Goal: Task Accomplishment & Management: Manage account settings

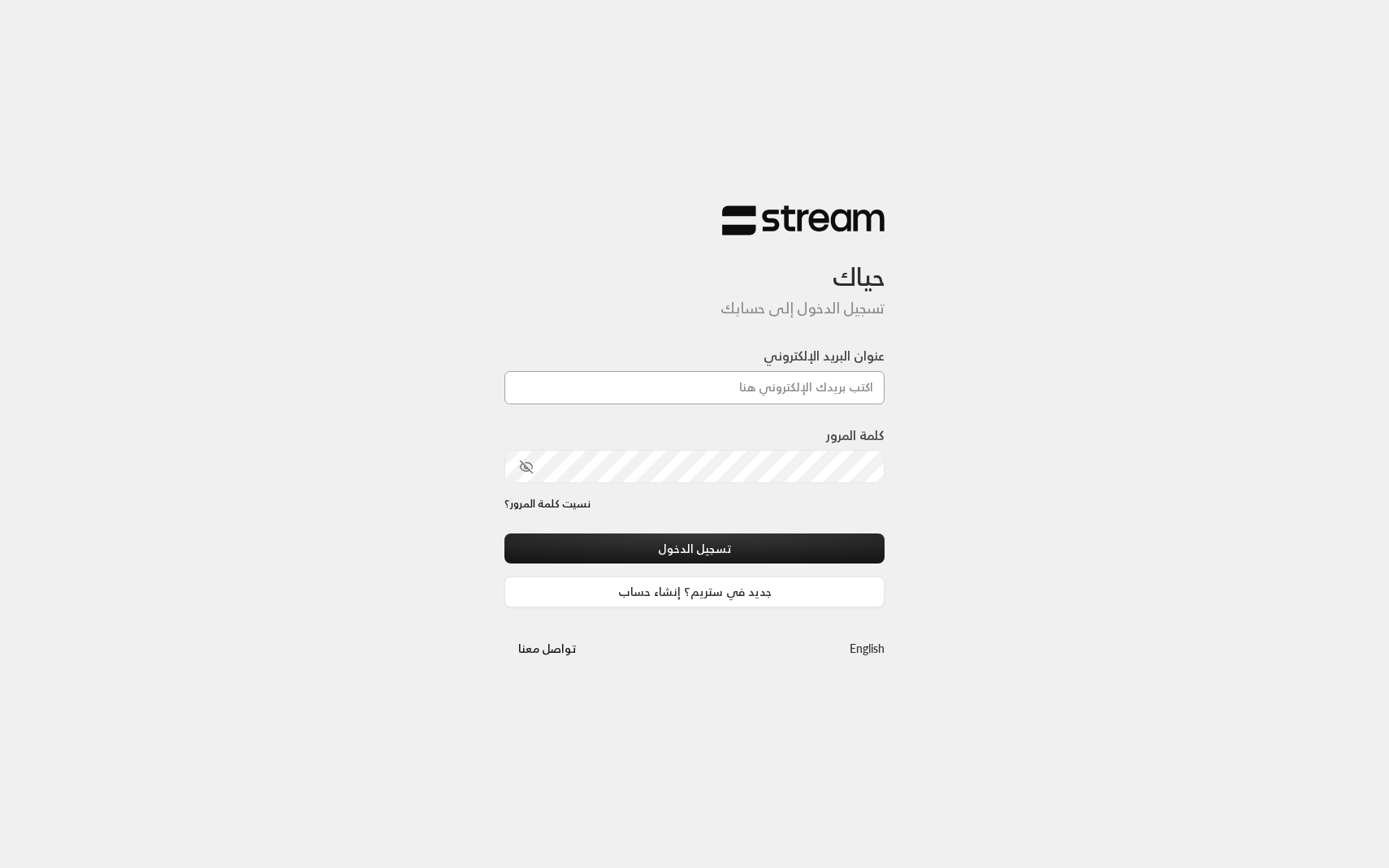
type input "[EMAIL_ADDRESS][DOMAIN_NAME]"
click at [627, 546] on button "تسجيل الدخول" at bounding box center [695, 548] width 380 height 30
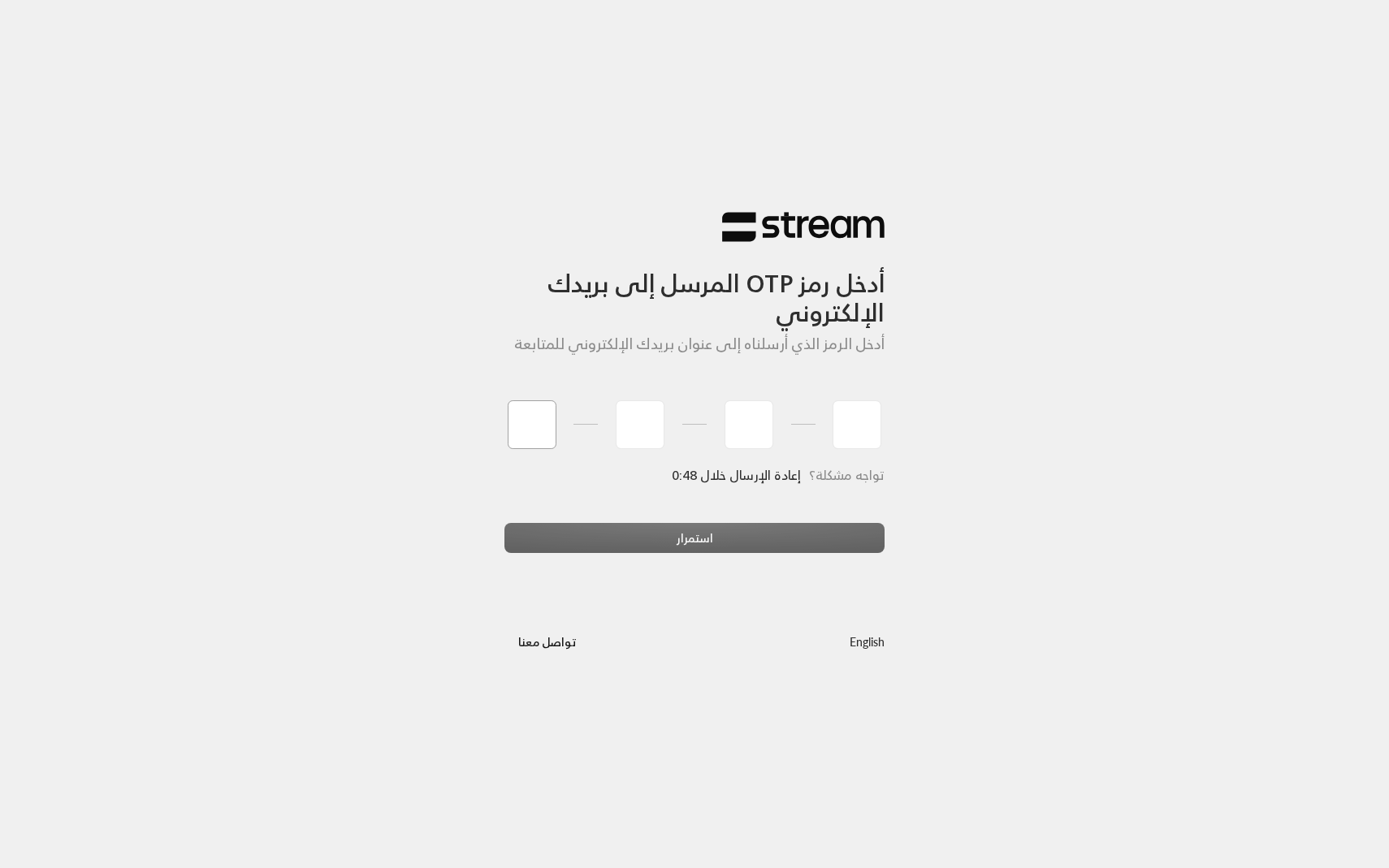
type input "3"
type input "6"
